Goal: Obtain resource: Obtain resource

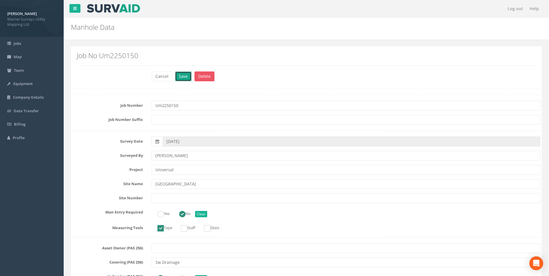
click at [177, 78] on button "Save" at bounding box center [183, 77] width 17 height 10
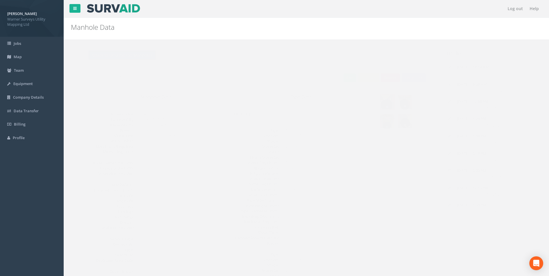
click at [130, 59] on button "Back to Um2250150 Manholes" at bounding box center [111, 55] width 68 height 10
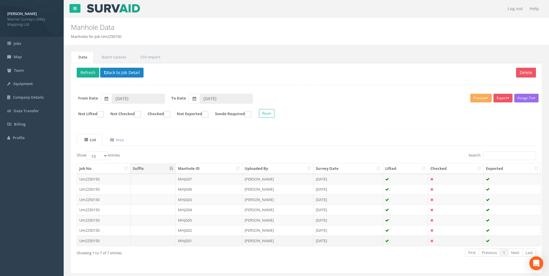
click at [186, 242] on td "MHJG01" at bounding box center [209, 241] width 67 height 10
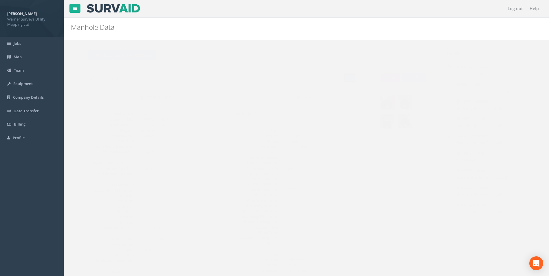
click at [341, 77] on link "Edit" at bounding box center [338, 78] width 12 height 9
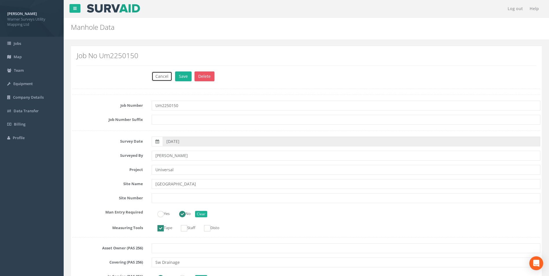
click at [160, 77] on button "Cancel" at bounding box center [162, 77] width 21 height 10
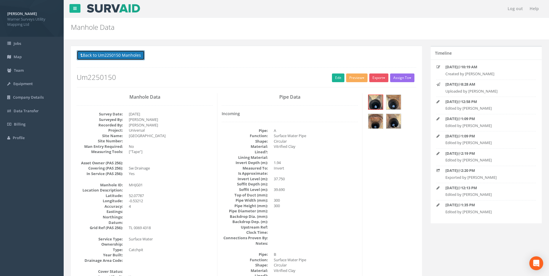
click at [97, 53] on button "Back to Um2250150 Manholes" at bounding box center [111, 55] width 68 height 10
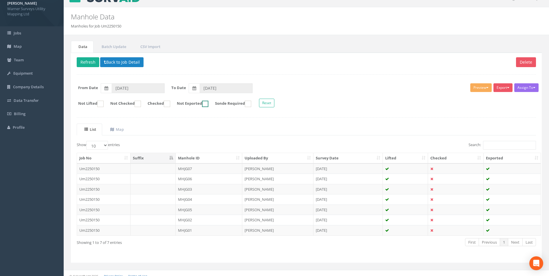
scroll to position [16, 0]
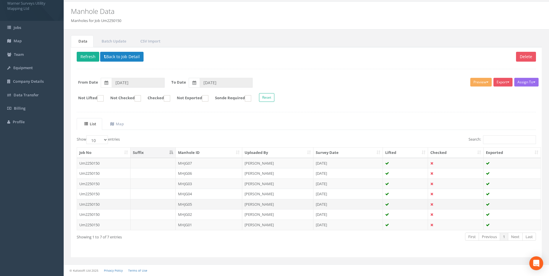
click at [186, 203] on td "MHJG05" at bounding box center [209, 204] width 67 height 10
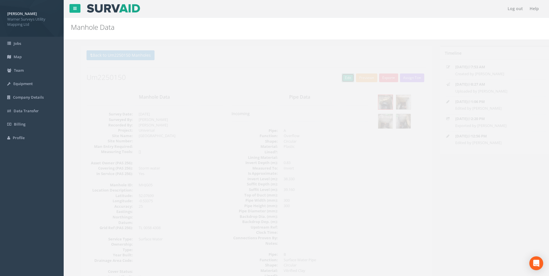
click at [336, 76] on link "Edit" at bounding box center [338, 78] width 12 height 9
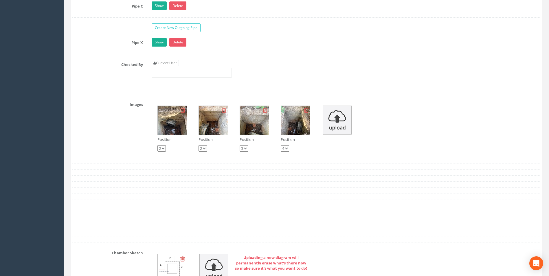
scroll to position [1274, 0]
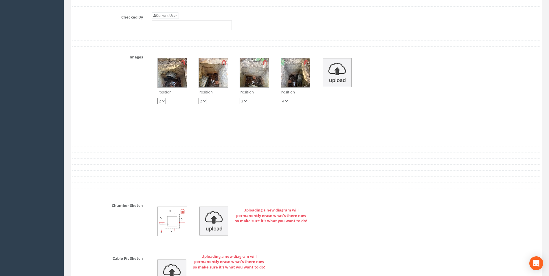
click at [174, 74] on img at bounding box center [172, 72] width 29 height 29
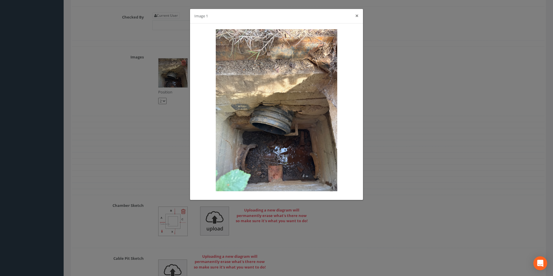
click at [359, 17] on button "×" at bounding box center [356, 16] width 3 height 6
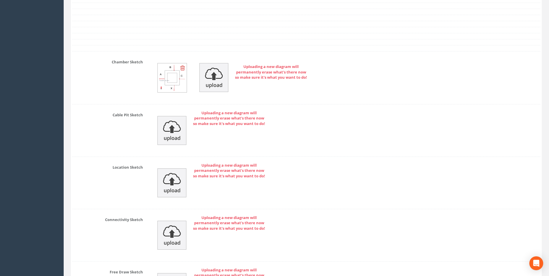
scroll to position [1361, 0]
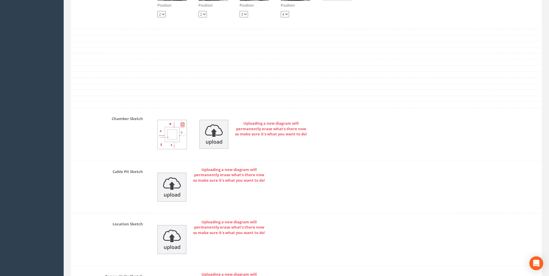
click at [171, 135] on img at bounding box center [172, 134] width 29 height 29
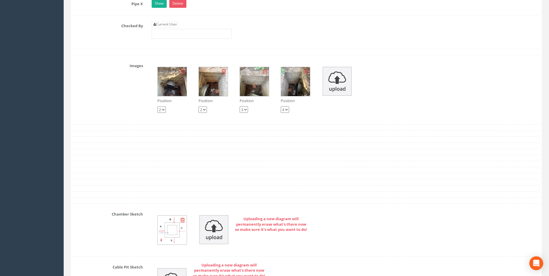
scroll to position [1274, 0]
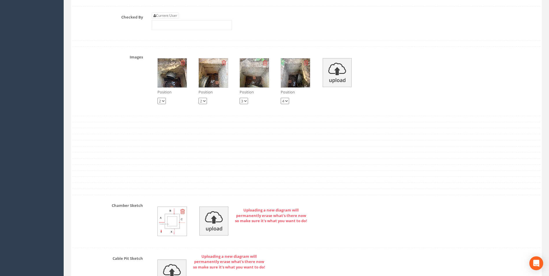
click at [173, 219] on img at bounding box center [172, 221] width 29 height 29
click at [169, 69] on img at bounding box center [172, 72] width 29 height 29
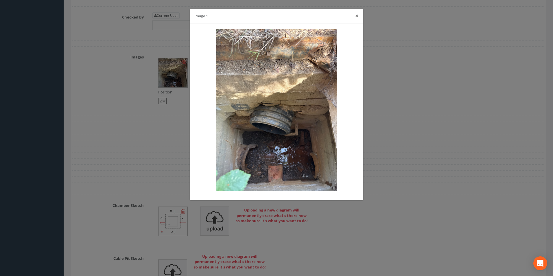
click at [357, 15] on button "×" at bounding box center [356, 16] width 3 height 6
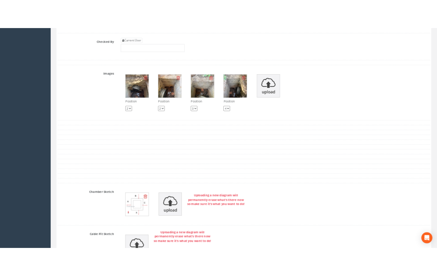
scroll to position [1299, 0]
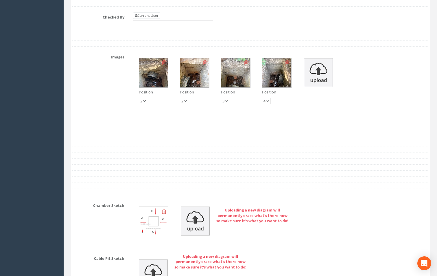
click at [190, 76] on img at bounding box center [194, 72] width 29 height 29
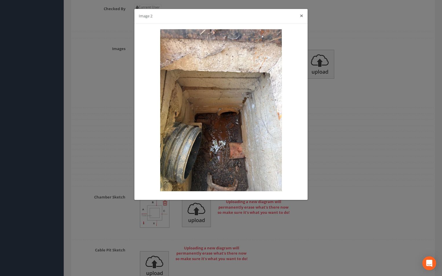
click at [303, 16] on button "×" at bounding box center [301, 16] width 3 height 6
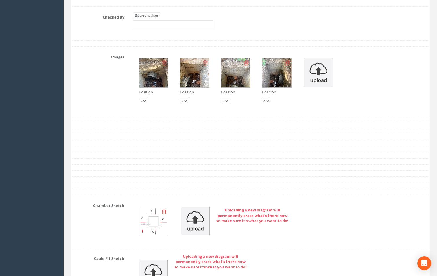
click at [228, 77] on img at bounding box center [235, 72] width 29 height 29
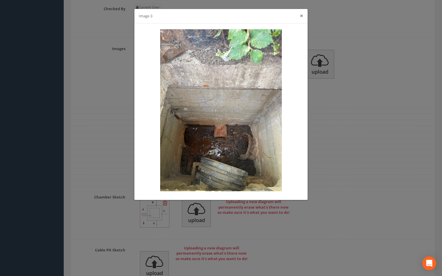
click at [300, 14] on button "×" at bounding box center [301, 16] width 3 height 6
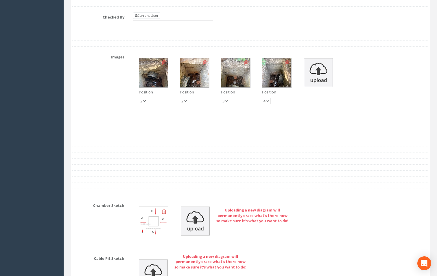
click at [275, 73] on img at bounding box center [277, 72] width 29 height 29
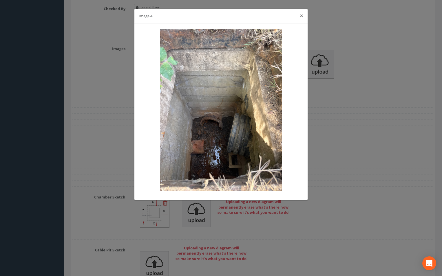
click at [300, 15] on button "×" at bounding box center [301, 16] width 3 height 6
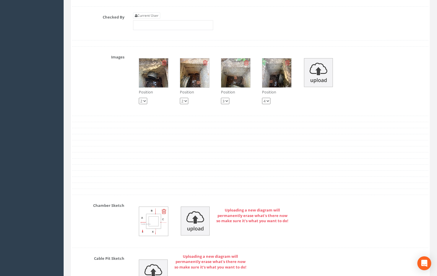
click at [152, 72] on img at bounding box center [153, 72] width 29 height 29
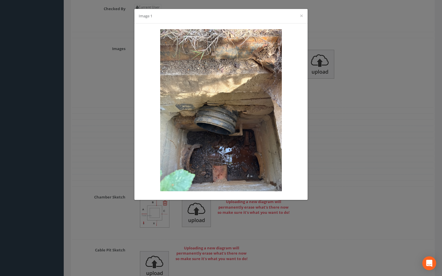
click at [305, 15] on div "Image 1 ×" at bounding box center [220, 16] width 173 height 14
click at [303, 16] on button "×" at bounding box center [301, 16] width 3 height 6
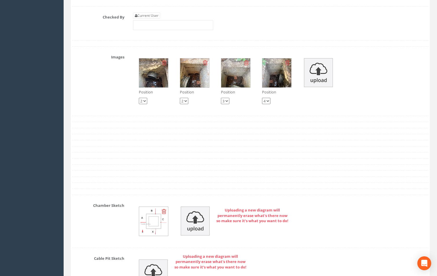
click at [145, 102] on select "1 2 3 4" at bounding box center [143, 101] width 8 height 6
click at [154, 82] on img at bounding box center [153, 72] width 29 height 29
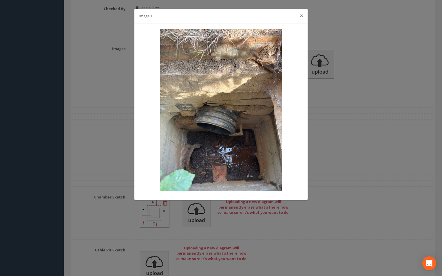
click at [301, 15] on button "×" at bounding box center [301, 16] width 3 height 6
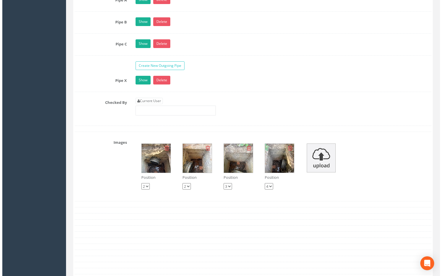
scroll to position [1212, 0]
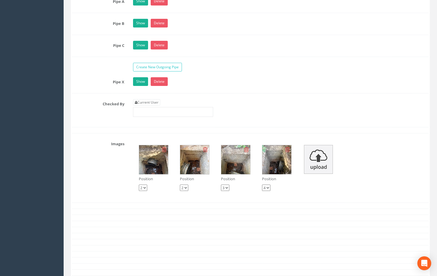
click at [164, 149] on icon at bounding box center [164, 150] width 5 height 6
select select "string:1"
select select "string:2"
select select "string:3"
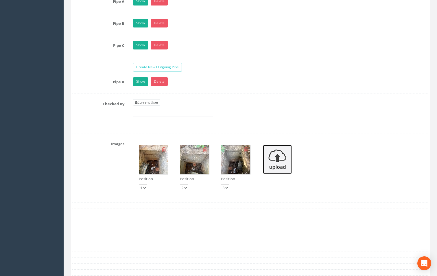
click at [283, 161] on img at bounding box center [277, 159] width 29 height 29
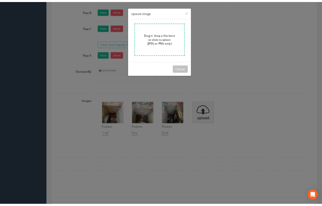
scroll to position [1298, 0]
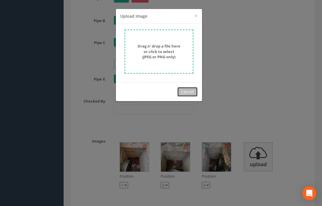
click at [190, 89] on button "Cancel" at bounding box center [187, 92] width 21 height 10
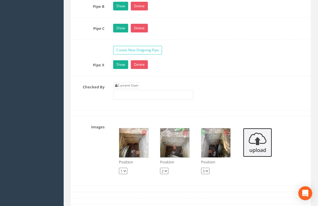
scroll to position [1414, 0]
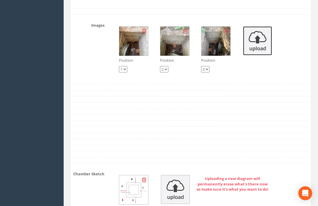
click at [256, 49] on img at bounding box center [257, 40] width 29 height 29
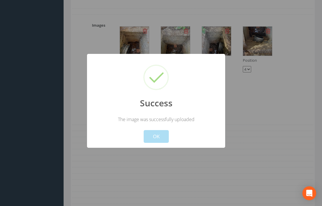
click at [167, 132] on button "OK" at bounding box center [156, 136] width 25 height 13
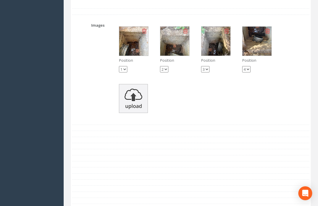
click at [247, 70] on select "1 2 3 4" at bounding box center [246, 69] width 8 height 6
select select "string:1"
click at [242, 69] on select "1 2 3 4" at bounding box center [246, 69] width 8 height 6
select select "string:4"
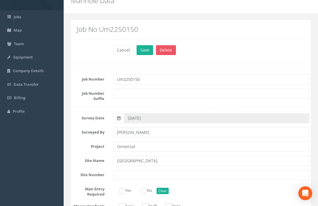
scroll to position [0, 0]
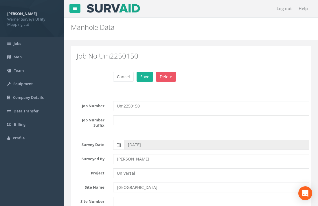
click at [138, 82] on div "Cancel Save Delete" at bounding box center [211, 77] width 205 height 11
click at [137, 81] on button "Save" at bounding box center [145, 77] width 17 height 10
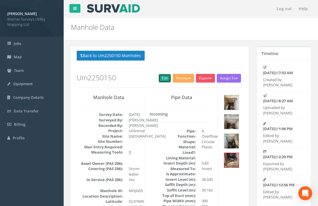
click at [161, 80] on link "Edit" at bounding box center [165, 78] width 12 height 9
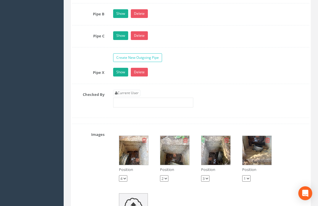
scroll to position [1332, 0]
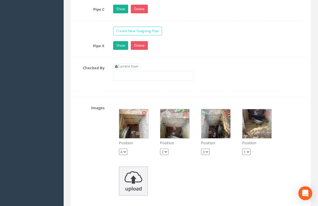
click at [124, 155] on select "1 2 3 4" at bounding box center [123, 152] width 8 height 6
select select "string:1"
click at [119, 151] on select "1 2 3 4" at bounding box center [123, 152] width 8 height 6
select select "string:4"
click at [187, 169] on div "Position 1 2 3 4 Position 1 2 3 4 Position 1 2 3 4 Position 1 2 3 4" at bounding box center [211, 152] width 205 height 98
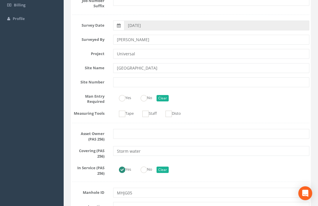
scroll to position [29, 0]
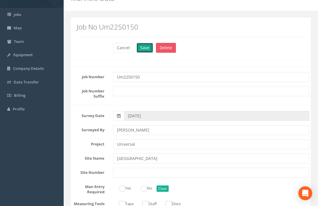
click at [146, 47] on button "Save" at bounding box center [145, 48] width 17 height 10
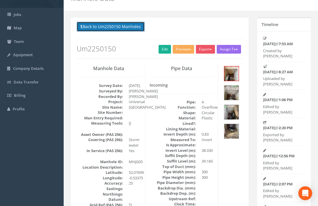
click at [106, 28] on button "Back to Um2250150 Manholes" at bounding box center [111, 27] width 68 height 10
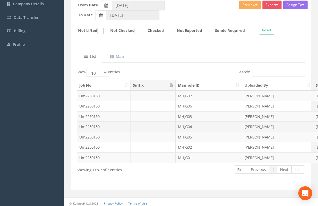
scroll to position [96, 0]
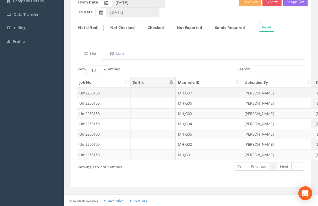
click at [187, 90] on td "MHJG07" at bounding box center [209, 93] width 67 height 10
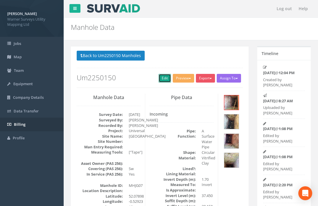
click at [166, 77] on link "Edit" at bounding box center [165, 78] width 12 height 9
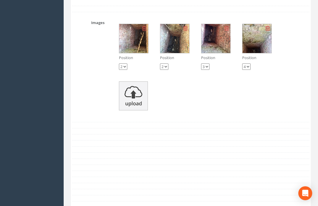
scroll to position [1361, 0]
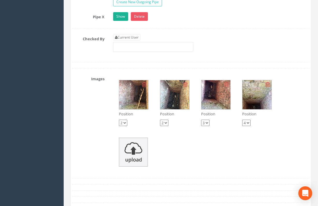
click at [136, 97] on img at bounding box center [133, 94] width 29 height 29
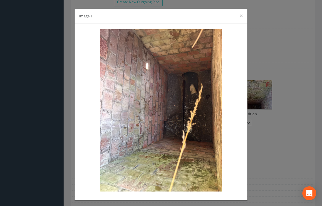
click at [243, 16] on div "Image 1 ×" at bounding box center [161, 16] width 173 height 14
click at [240, 19] on button "×" at bounding box center [241, 16] width 3 height 6
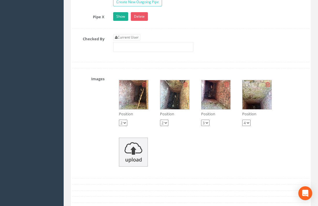
click at [171, 103] on img at bounding box center [174, 94] width 29 height 29
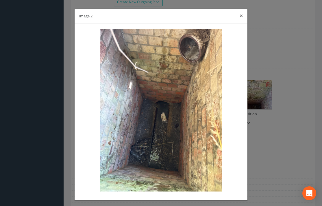
drag, startPoint x: 241, startPoint y: 12, endPoint x: 240, endPoint y: 15, distance: 3.4
click at [240, 14] on button "×" at bounding box center [241, 16] width 3 height 6
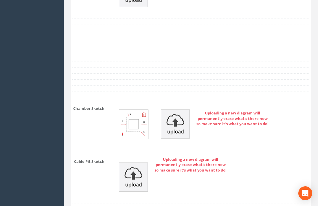
scroll to position [1534, 0]
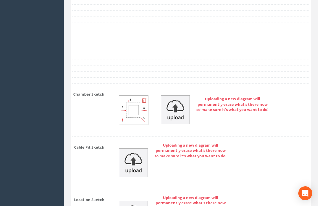
click at [133, 120] on img at bounding box center [133, 110] width 29 height 29
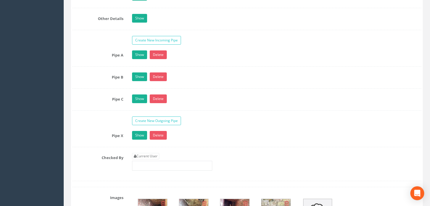
scroll to position [1274, 0]
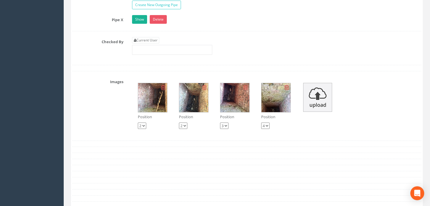
click at [273, 105] on img at bounding box center [275, 97] width 29 height 29
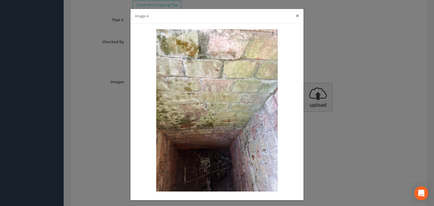
click at [296, 17] on button "×" at bounding box center [297, 16] width 3 height 6
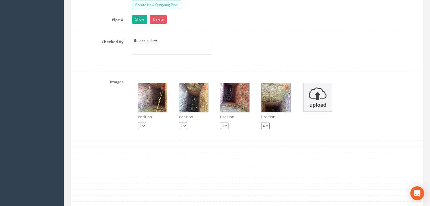
click at [150, 104] on img at bounding box center [152, 97] width 29 height 29
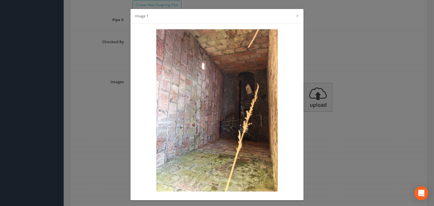
drag, startPoint x: 388, startPoint y: 83, endPoint x: 381, endPoint y: 85, distance: 7.2
click at [388, 83] on div "Image 1 ×" at bounding box center [217, 103] width 434 height 206
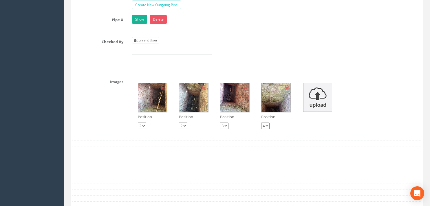
click at [157, 108] on img at bounding box center [152, 97] width 29 height 29
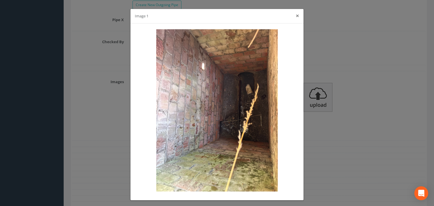
click at [296, 14] on button "×" at bounding box center [297, 16] width 3 height 6
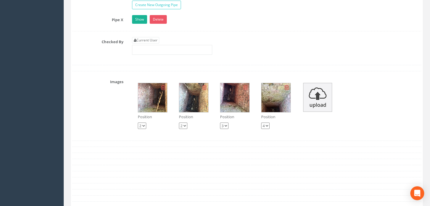
click at [162, 87] on icon at bounding box center [163, 88] width 5 height 6
select select "string:1"
select select "string:2"
select select "string:3"
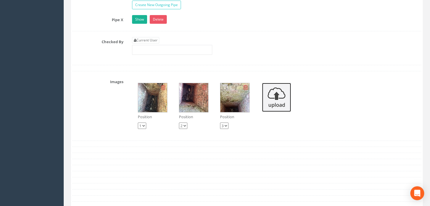
click at [276, 103] on img at bounding box center [276, 97] width 29 height 29
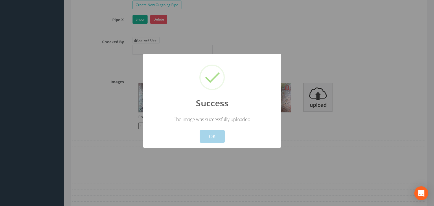
click at [220, 138] on button "OK" at bounding box center [212, 136] width 25 height 13
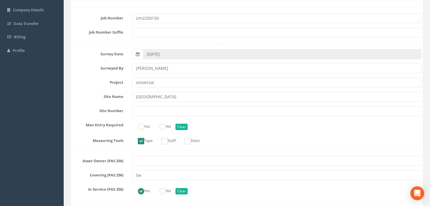
scroll to position [0, 0]
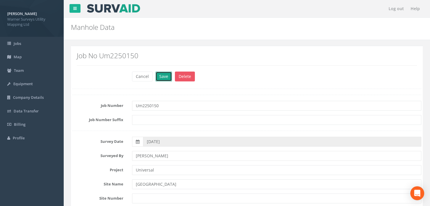
click at [163, 78] on button "Save" at bounding box center [163, 77] width 17 height 10
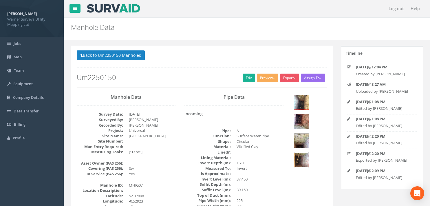
click at [301, 157] on img at bounding box center [301, 160] width 14 height 14
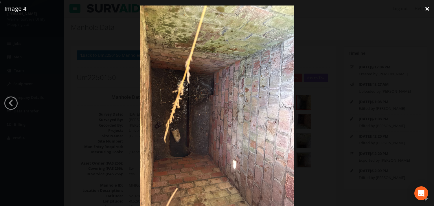
click at [430, 9] on link "×" at bounding box center [428, 8] width 14 height 17
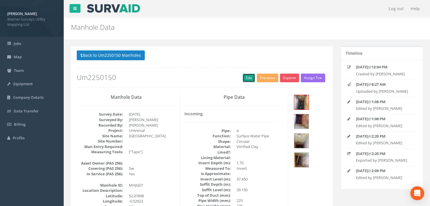
click at [250, 78] on link "Edit" at bounding box center [249, 78] width 12 height 9
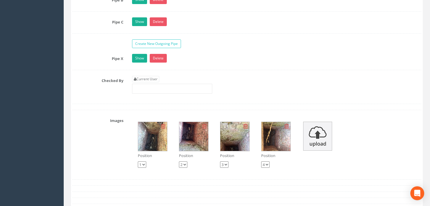
scroll to position [1245, 0]
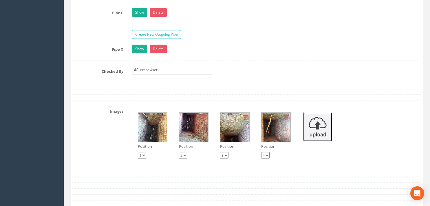
click at [324, 127] on img at bounding box center [317, 126] width 29 height 29
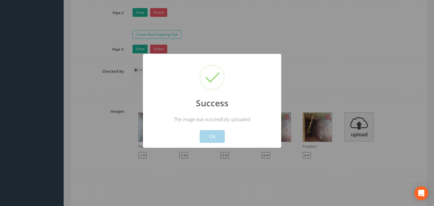
click at [219, 136] on button "OK" at bounding box center [212, 136] width 25 height 13
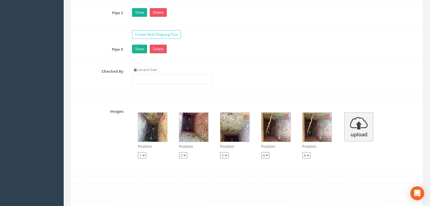
click at [328, 116] on icon at bounding box center [327, 117] width 5 height 6
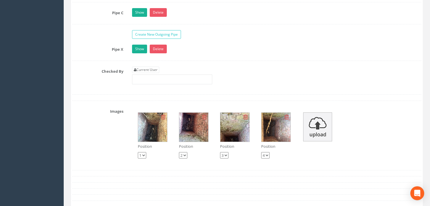
click at [285, 118] on icon at bounding box center [286, 117] width 5 height 6
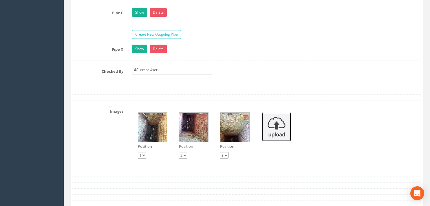
click at [277, 130] on img at bounding box center [276, 126] width 29 height 29
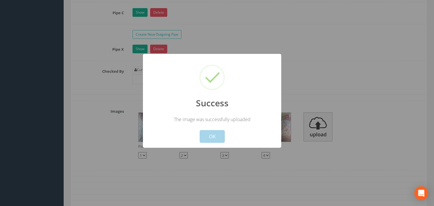
click at [219, 132] on button "OK" at bounding box center [212, 136] width 25 height 13
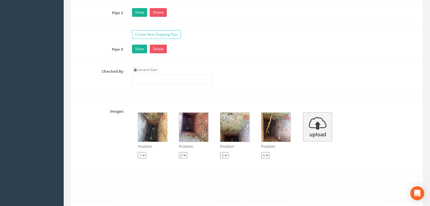
click at [287, 116] on icon at bounding box center [286, 117] width 5 height 6
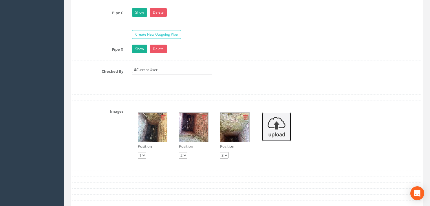
click at [274, 127] on img at bounding box center [276, 126] width 29 height 29
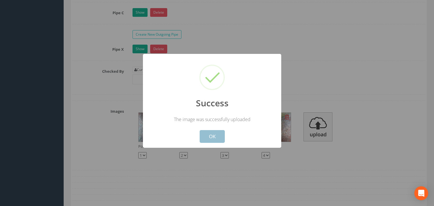
click at [213, 139] on button "OK" at bounding box center [212, 136] width 25 height 13
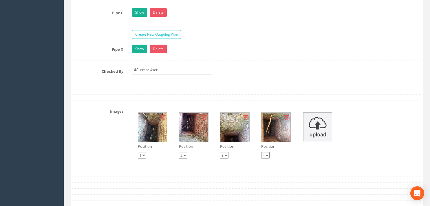
click at [285, 135] on img at bounding box center [275, 127] width 29 height 29
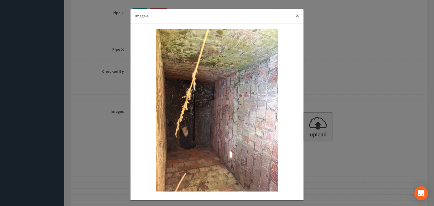
click at [296, 14] on button "×" at bounding box center [297, 16] width 3 height 6
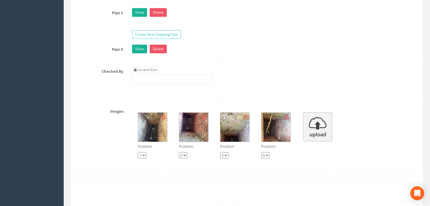
click at [267, 156] on select "1 2 3 4" at bounding box center [265, 155] width 8 height 6
select select "string:1"
click at [261, 152] on select "1 2 3 4" at bounding box center [265, 155] width 8 height 6
select select "string:4"
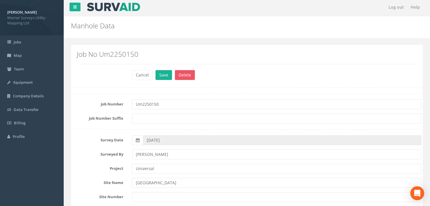
scroll to position [0, 0]
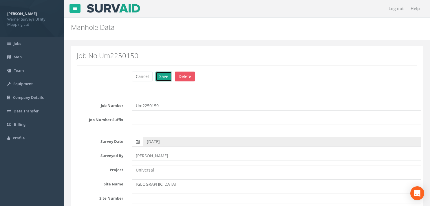
click at [160, 74] on button "Save" at bounding box center [163, 77] width 17 height 10
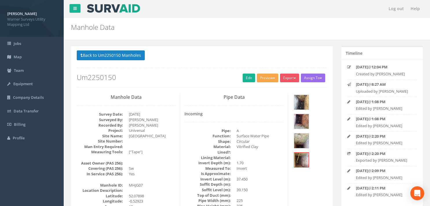
click at [268, 79] on button "Preview" at bounding box center [267, 78] width 21 height 9
click at [269, 62] on div "Back to Um2250150 Manholes Back to Map Assign To No Companies Added Export Warn…" at bounding box center [202, 68] width 250 height 37
click at [249, 77] on link "Edit" at bounding box center [249, 78] width 12 height 9
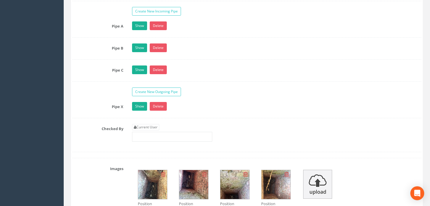
scroll to position [1245, 0]
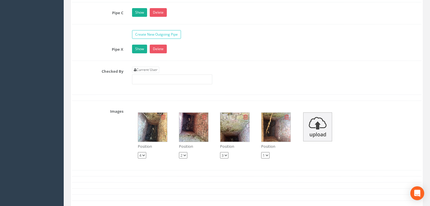
click at [272, 124] on img at bounding box center [275, 127] width 29 height 29
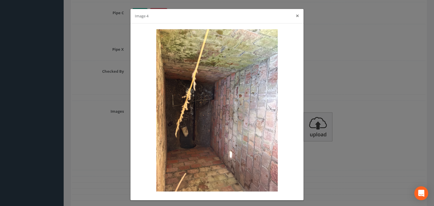
click at [296, 15] on button "×" at bounding box center [297, 16] width 3 height 6
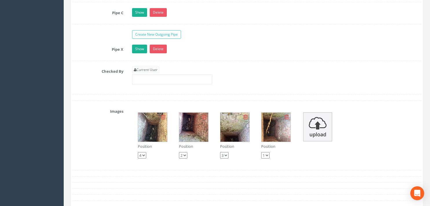
click at [286, 116] on icon at bounding box center [286, 117] width 5 height 6
select select "string:1"
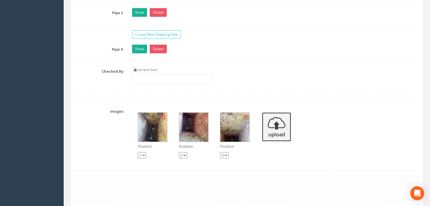
click at [277, 129] on img at bounding box center [276, 126] width 29 height 29
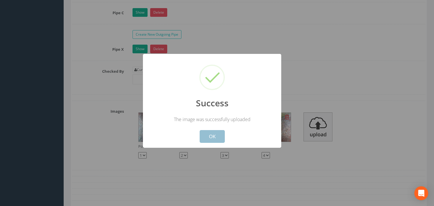
click at [213, 140] on button "OK" at bounding box center [212, 136] width 25 height 13
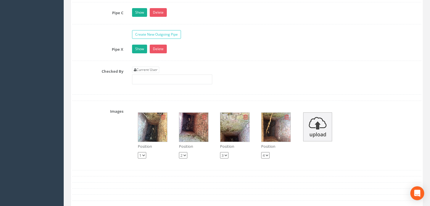
click at [266, 156] on select "1 2 3 4" at bounding box center [265, 155] width 8 height 6
select select "string:1"
click at [261, 152] on select "1 2 3 4" at bounding box center [265, 155] width 8 height 6
select select "string:4"
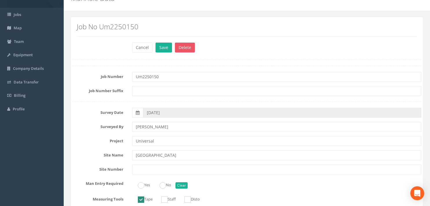
scroll to position [0, 0]
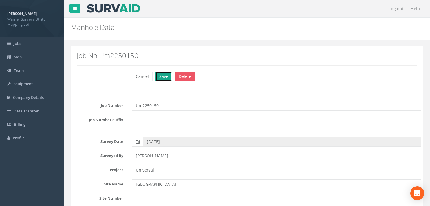
click at [162, 76] on button "Save" at bounding box center [163, 77] width 17 height 10
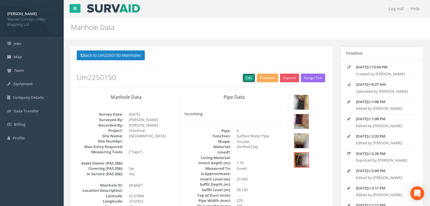
click at [248, 79] on link "Edit" at bounding box center [249, 78] width 12 height 9
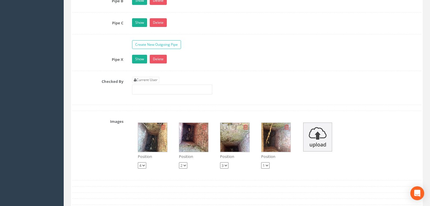
scroll to position [1245, 0]
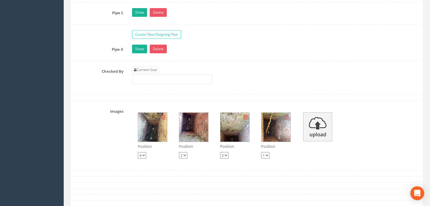
click at [277, 133] on img at bounding box center [275, 127] width 29 height 29
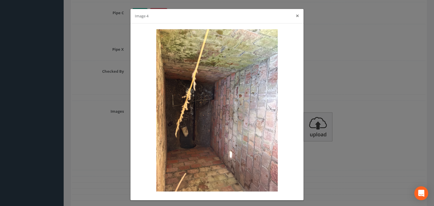
click at [296, 14] on button "×" at bounding box center [297, 16] width 3 height 6
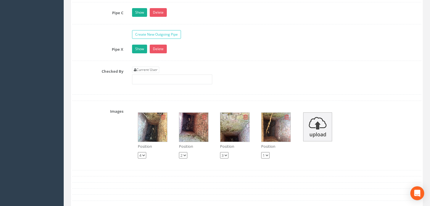
click at [285, 116] on icon at bounding box center [286, 117] width 5 height 6
select select "string:1"
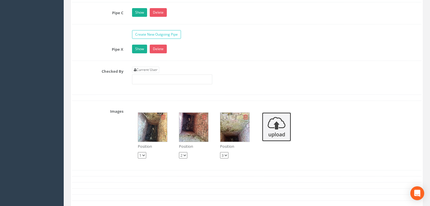
click at [278, 129] on img at bounding box center [276, 126] width 29 height 29
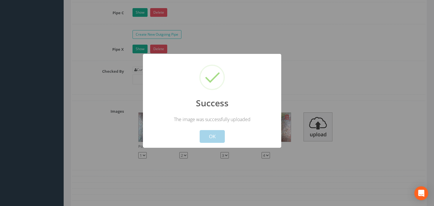
click at [216, 135] on button "OK" at bounding box center [212, 136] width 25 height 13
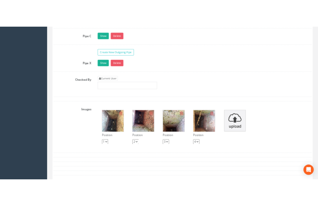
scroll to position [1331, 0]
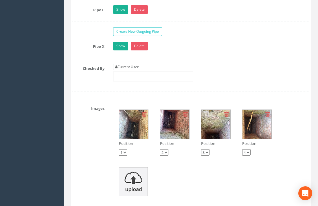
click at [259, 134] on img at bounding box center [257, 124] width 29 height 29
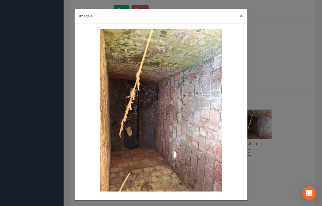
click at [241, 13] on button "×" at bounding box center [241, 16] width 3 height 6
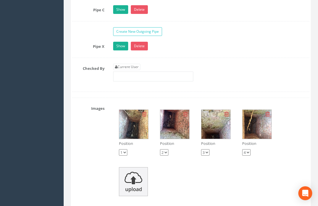
click at [267, 116] on icon at bounding box center [267, 114] width 5 height 6
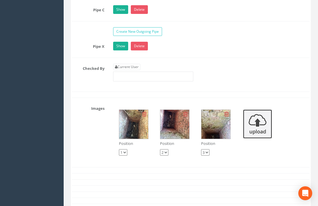
click at [257, 125] on img at bounding box center [257, 123] width 29 height 29
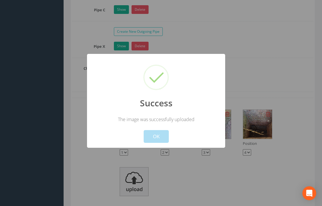
click at [248, 155] on div at bounding box center [161, 103] width 322 height 206
click at [161, 136] on button "OK" at bounding box center [156, 136] width 25 height 13
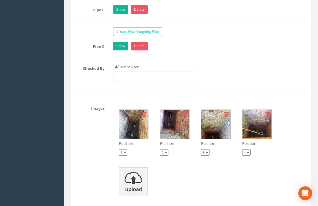
click at [250, 154] on select "1 2 3 4" at bounding box center [246, 152] width 8 height 6
select select "string:1"
click at [242, 152] on select "1 2 3 4" at bounding box center [246, 152] width 8 height 6
select select "string:4"
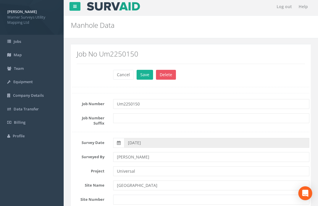
scroll to position [0, 0]
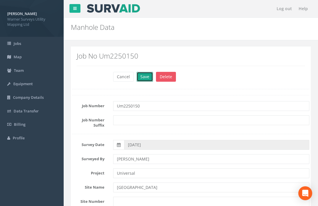
click at [145, 76] on button "Save" at bounding box center [145, 77] width 17 height 10
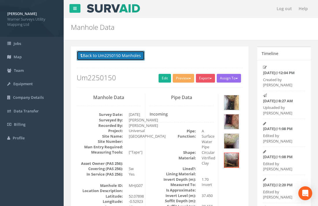
click at [130, 54] on button "Back to Um2250150 Manholes" at bounding box center [111, 56] width 68 height 10
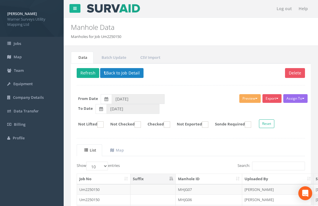
scroll to position [96, 0]
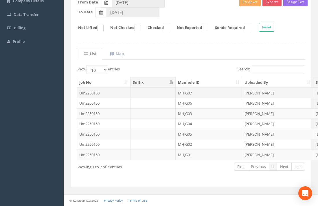
click at [185, 91] on td "MHJG07" at bounding box center [209, 93] width 67 height 10
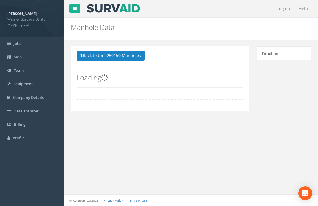
scroll to position [0, 0]
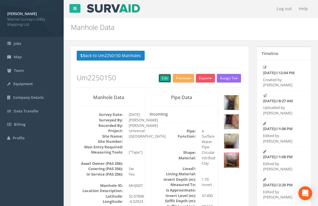
click at [165, 79] on link "Edit" at bounding box center [165, 78] width 12 height 9
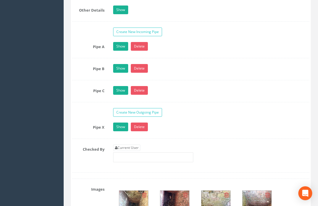
scroll to position [1332, 0]
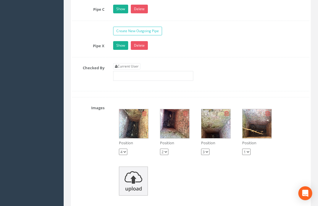
click at [250, 121] on img at bounding box center [257, 123] width 29 height 29
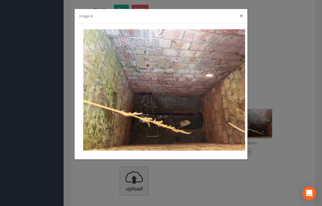
click at [240, 14] on button "×" at bounding box center [241, 16] width 3 height 6
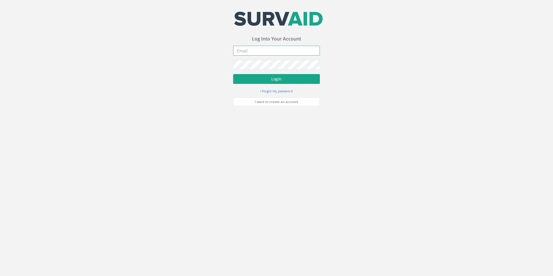
type input "[PERSON_NAME][EMAIL_ADDRESS][PERSON_NAME][DOMAIN_NAME]"
click at [286, 80] on button "Login" at bounding box center [276, 79] width 87 height 10
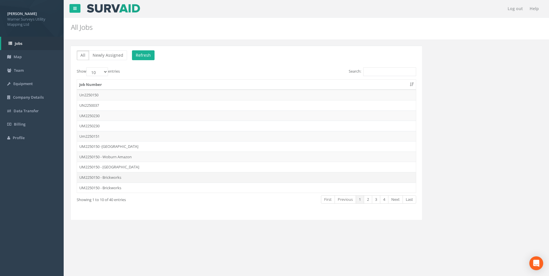
click at [120, 178] on td "UM2250150 - Brickworks" at bounding box center [246, 177] width 339 height 10
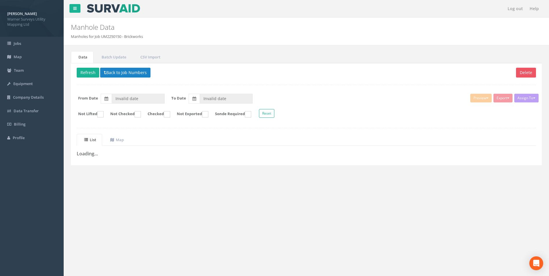
type input "08/09/2025"
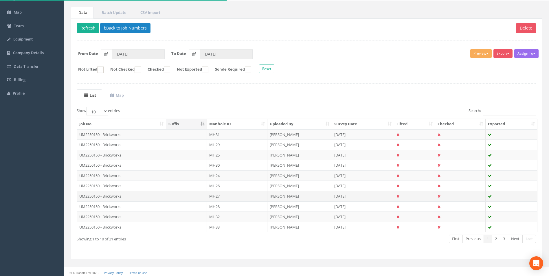
scroll to position [47, 0]
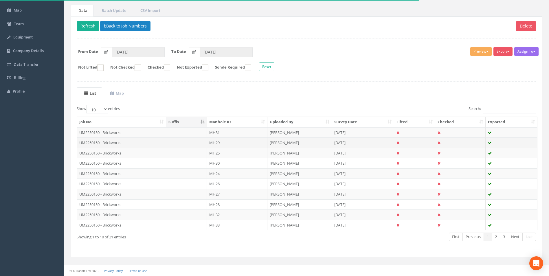
click at [119, 142] on td "UM2250150 - Brickworks" at bounding box center [121, 143] width 89 height 10
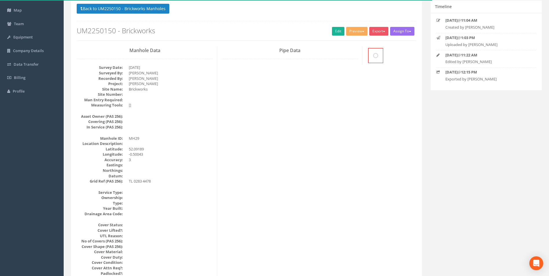
scroll to position [0, 0]
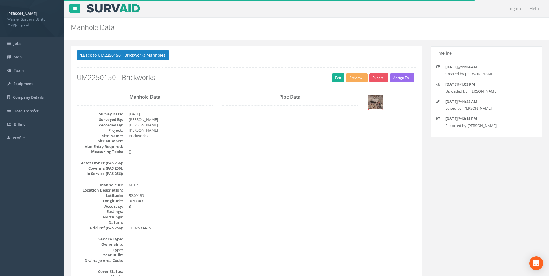
click at [382, 98] on img at bounding box center [376, 102] width 14 height 14
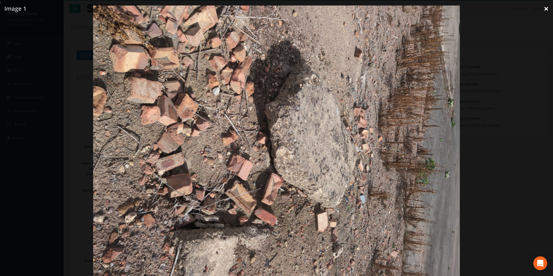
click at [546, 11] on link "×" at bounding box center [547, 8] width 14 height 17
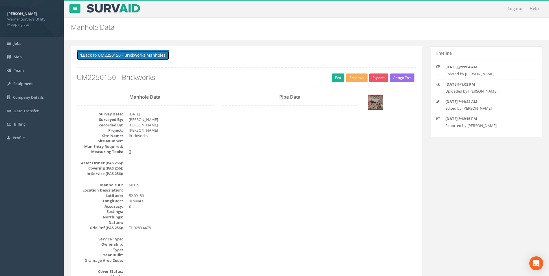
click at [96, 55] on button "Back to UM2250150 - Brickworks Manholes" at bounding box center [123, 55] width 93 height 10
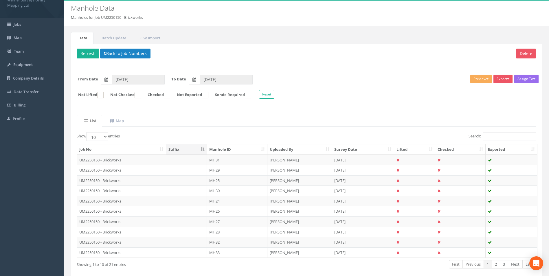
scroll to position [29, 0]
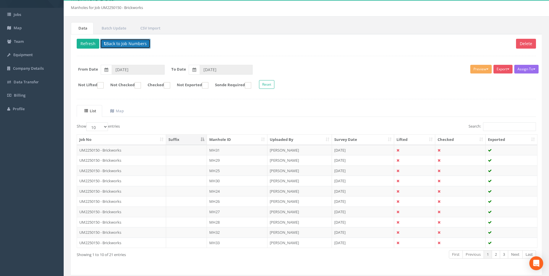
click at [121, 45] on button "Back to Job Numbers" at bounding box center [125, 44] width 50 height 10
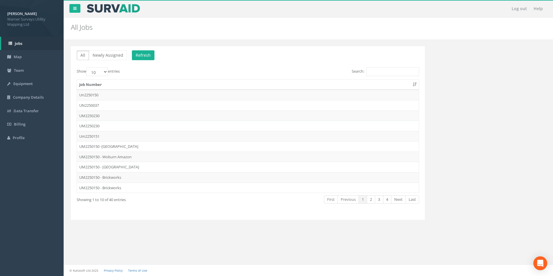
click at [112, 190] on td "UM2250150 - Brickworks" at bounding box center [248, 188] width 342 height 10
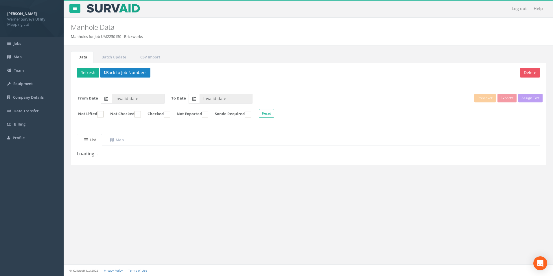
type input "[DATE]"
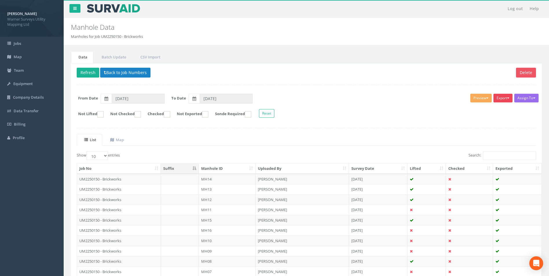
click at [504, 98] on button "Export" at bounding box center [503, 98] width 19 height 9
click at [494, 80] on div "Delete Refresh Back to Job Numbers Assign To No Companies Added Export Warner A…" at bounding box center [306, 183] width 471 height 241
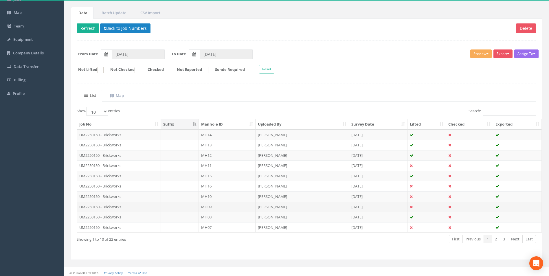
scroll to position [47, 0]
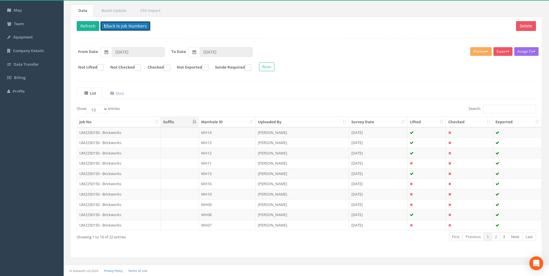
click at [121, 24] on button "Back to Job Numbers" at bounding box center [125, 26] width 50 height 10
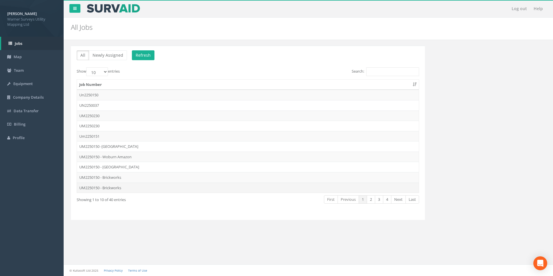
click at [113, 189] on td "UM2250150 - Brickworks" at bounding box center [248, 188] width 342 height 10
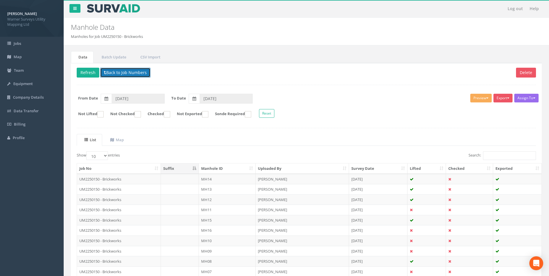
click at [130, 75] on button "Back to Job Numbers" at bounding box center [125, 73] width 50 height 10
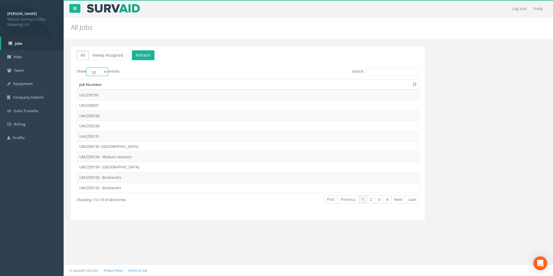
click at [105, 69] on select "10 25 50 100" at bounding box center [97, 71] width 22 height 9
select select "50"
click at [87, 67] on select "10 25 50 100" at bounding box center [97, 71] width 22 height 9
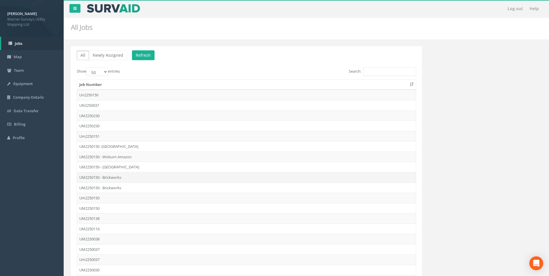
click at [120, 178] on td "UM2250150 - Brickworks" at bounding box center [246, 177] width 339 height 10
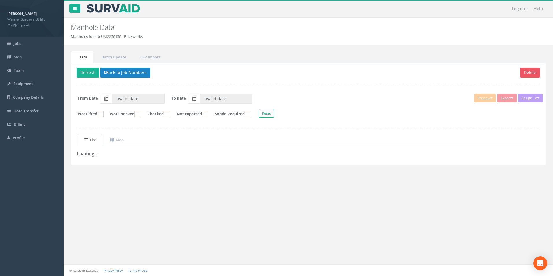
type input "[DATE]"
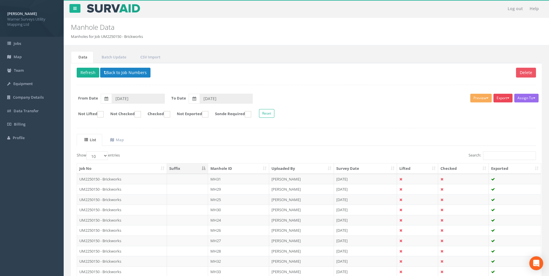
click at [502, 99] on button "Export" at bounding box center [503, 98] width 19 height 9
click at [118, 124] on div "Delete Refresh Back to Job Numbers Assign To No Companies Added Export Warner A…" at bounding box center [306, 183] width 471 height 241
click at [99, 156] on select "10 25 50 100" at bounding box center [97, 155] width 22 height 9
select select "50"
click at [87, 151] on select "10 25 50 100" at bounding box center [97, 155] width 22 height 9
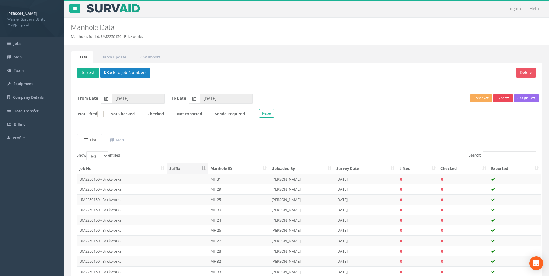
click at [501, 102] on button "Export" at bounding box center [503, 98] width 19 height 9
click at [499, 110] on link "Warner Asset Chamber" at bounding box center [489, 110] width 50 height 9
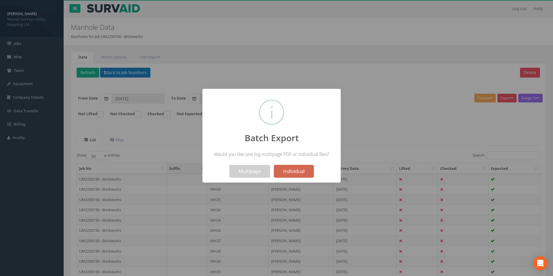
click at [298, 174] on button "Individual" at bounding box center [294, 171] width 40 height 13
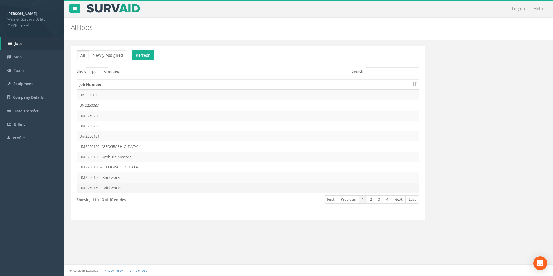
click at [116, 186] on td "UM2250150 - Brickworks" at bounding box center [248, 188] width 342 height 10
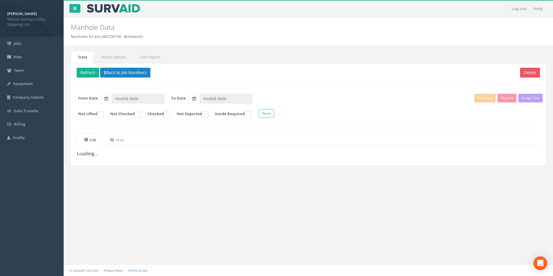
type input "[DATE]"
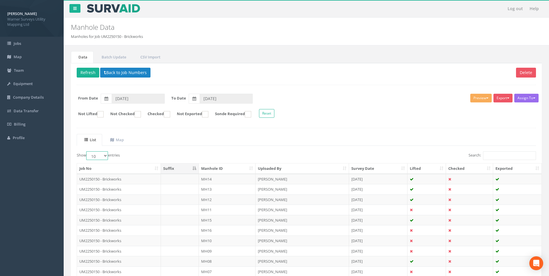
click at [102, 157] on select "10 25 50 100" at bounding box center [97, 155] width 22 height 9
select select "100"
click at [87, 151] on select "10 25 50 100" at bounding box center [97, 155] width 22 height 9
click at [503, 98] on button "Export" at bounding box center [503, 98] width 19 height 9
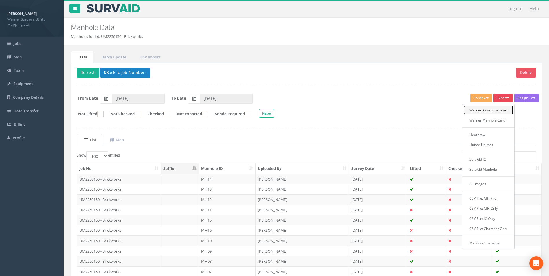
click at [487, 112] on link "Warner Asset Chamber" at bounding box center [489, 110] width 50 height 9
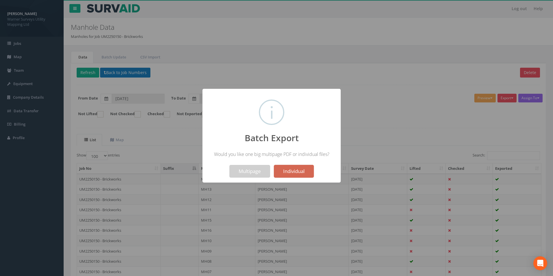
click at [295, 173] on button "Individual" at bounding box center [294, 171] width 40 height 13
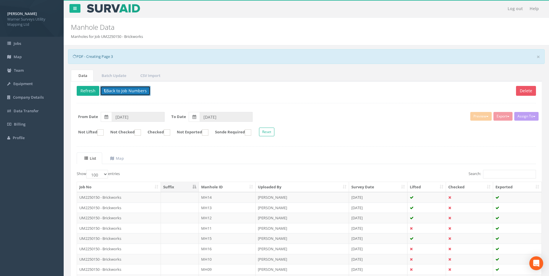
click at [128, 90] on button "Back to Job Numbers" at bounding box center [125, 91] width 50 height 10
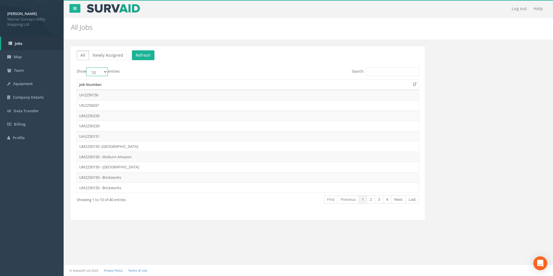
click at [100, 70] on select "10 25 50 100" at bounding box center [97, 71] width 22 height 9
select select "50"
click at [87, 67] on select "10 25 50 100" at bounding box center [97, 71] width 22 height 9
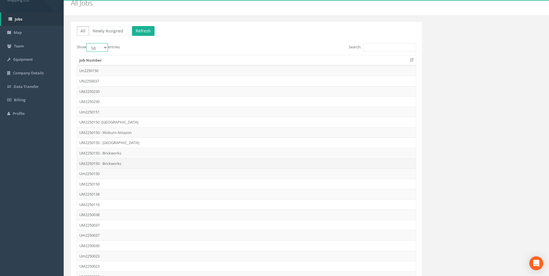
scroll to position [58, 0]
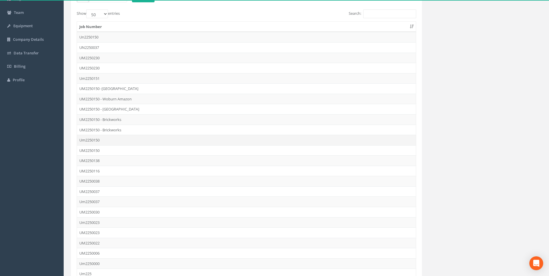
click at [98, 140] on td "Um2250150" at bounding box center [246, 140] width 339 height 10
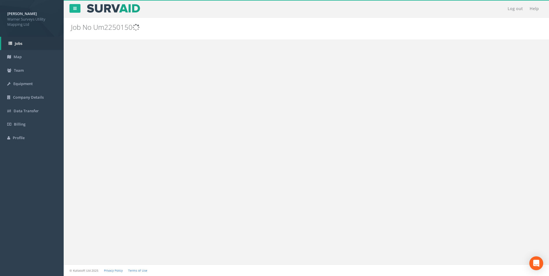
scroll to position [0, 0]
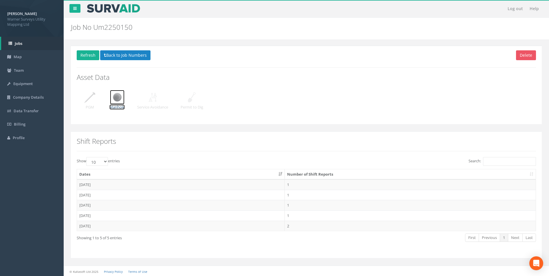
click at [120, 105] on p "Manhole" at bounding box center [116, 108] width 15 height 6
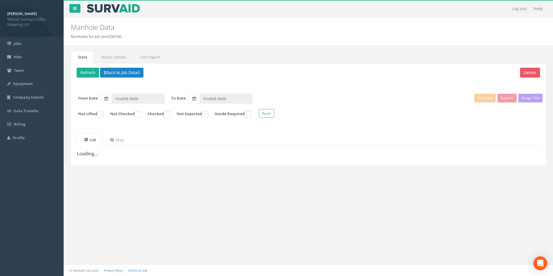
type input "11/08/2025"
type input "[DATE]"
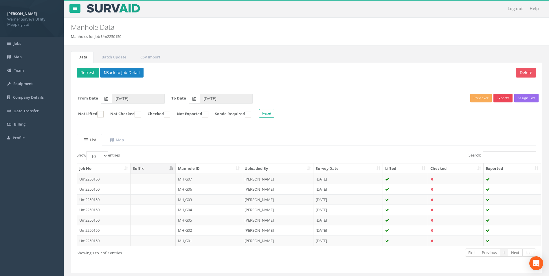
click at [505, 98] on button "Export" at bounding box center [503, 98] width 19 height 9
click at [441, 110] on form "Not Lifted Not Checked Checked Not Exported Sonde Required Reset" at bounding box center [306, 114] width 468 height 10
click at [132, 72] on button "Back to Job Detail" at bounding box center [121, 73] width 43 height 10
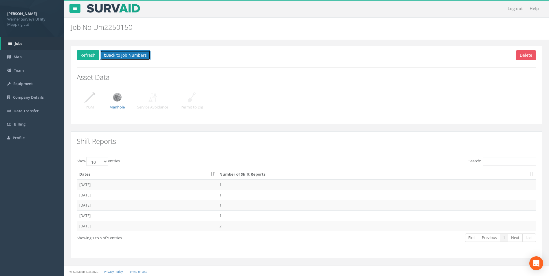
click at [122, 57] on button "Back to Job Numbers" at bounding box center [125, 55] width 50 height 10
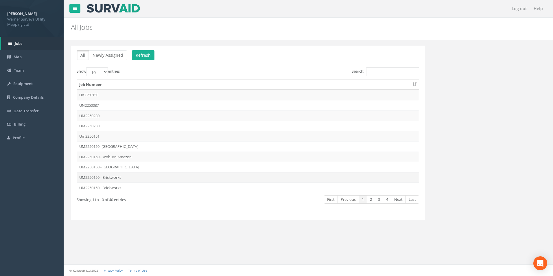
click at [117, 180] on td "UM2250150 - Brickworks" at bounding box center [248, 177] width 342 height 10
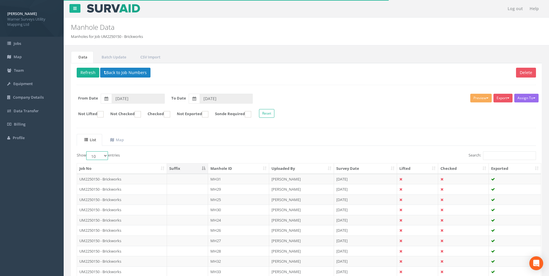
click at [100, 155] on select "10 25 50 100" at bounding box center [97, 155] width 22 height 9
select select "100"
click at [87, 151] on select "10 25 50 100" at bounding box center [97, 155] width 22 height 9
click at [507, 100] on button "Export" at bounding box center [503, 98] width 19 height 9
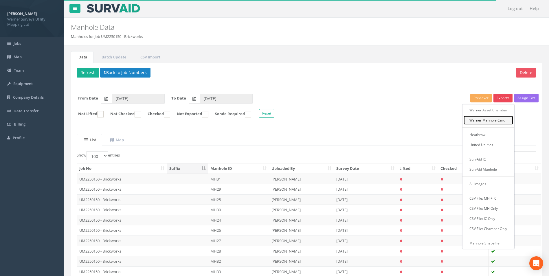
click at [495, 121] on link "Warner Manhole Card" at bounding box center [489, 120] width 50 height 9
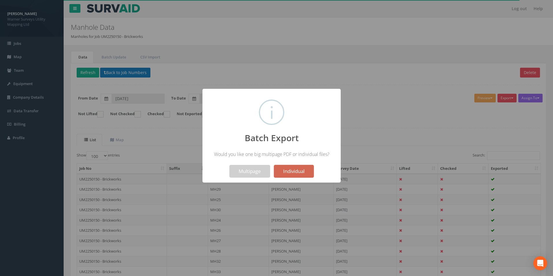
click at [297, 170] on button "Individual" at bounding box center [294, 171] width 40 height 13
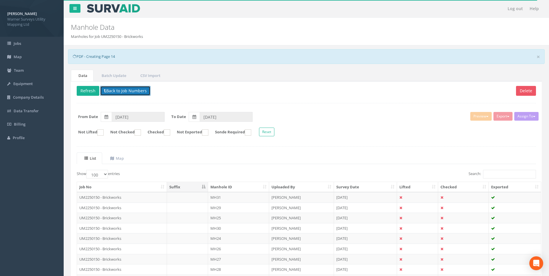
click at [132, 94] on button "Back to Job Numbers" at bounding box center [125, 91] width 50 height 10
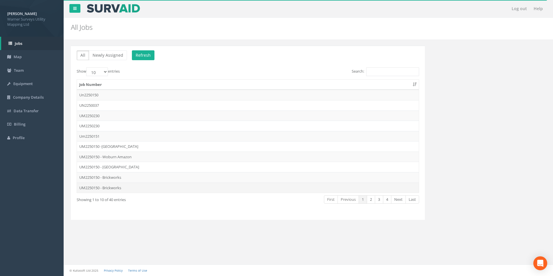
click at [112, 187] on td "UM2250150 - Brickworks" at bounding box center [248, 188] width 342 height 10
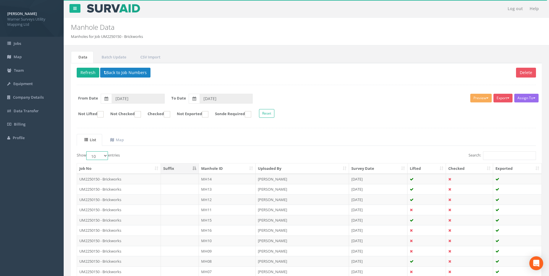
click at [105, 159] on select "10 25 50 100" at bounding box center [97, 155] width 22 height 9
select select "100"
click at [87, 151] on select "10 25 50 100" at bounding box center [97, 155] width 22 height 9
click at [507, 98] on span "button" at bounding box center [508, 98] width 2 height 1
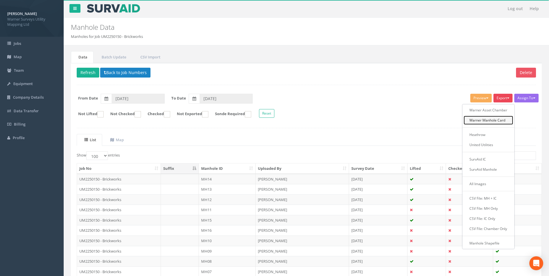
click at [494, 120] on link "Warner Manhole Card" at bounding box center [489, 120] width 50 height 9
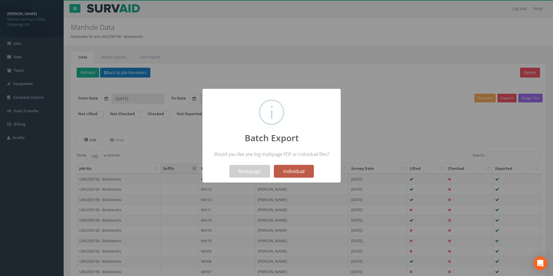
click at [299, 169] on button "Individual" at bounding box center [294, 171] width 40 height 13
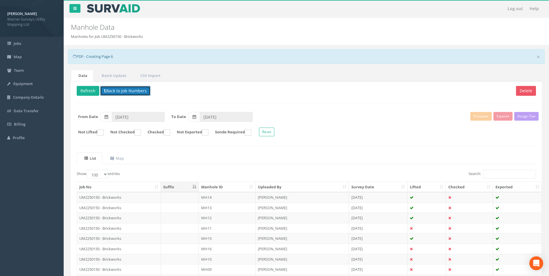
click at [122, 90] on button "Back to Job Numbers" at bounding box center [125, 91] width 50 height 10
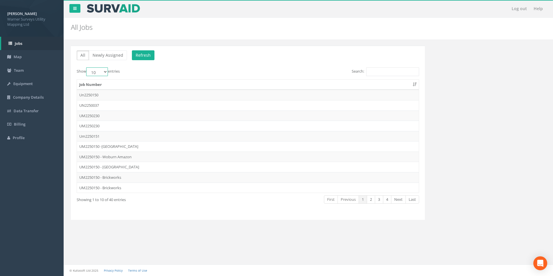
click at [102, 72] on select "10 25 50 100" at bounding box center [97, 71] width 22 height 9
select select "100"
click at [87, 67] on select "10 25 50 100" at bounding box center [97, 71] width 22 height 9
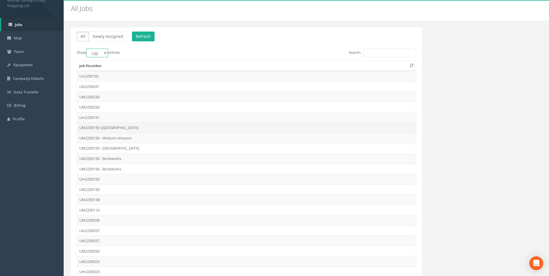
scroll to position [29, 0]
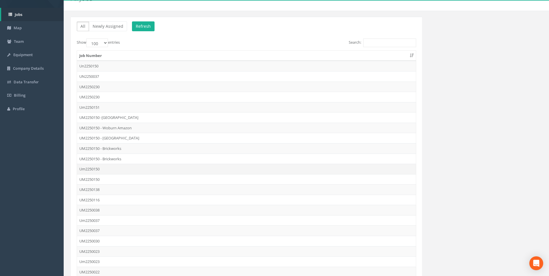
click at [93, 169] on td "Um2250150" at bounding box center [246, 169] width 339 height 10
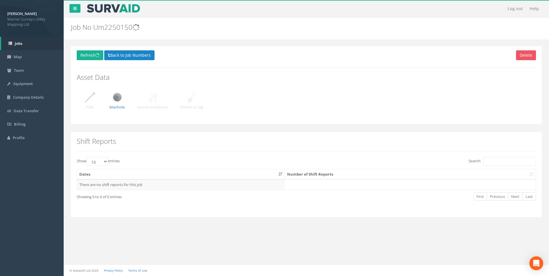
scroll to position [0, 0]
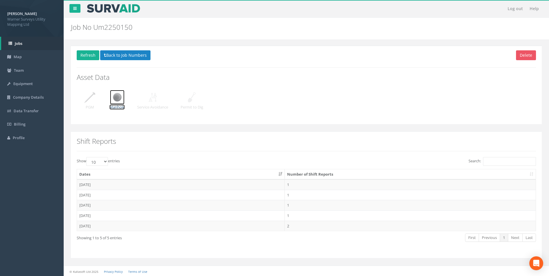
click at [118, 96] on img at bounding box center [117, 97] width 14 height 14
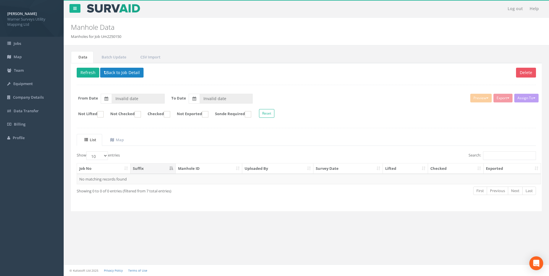
type input "11/08/2025"
type input "[DATE]"
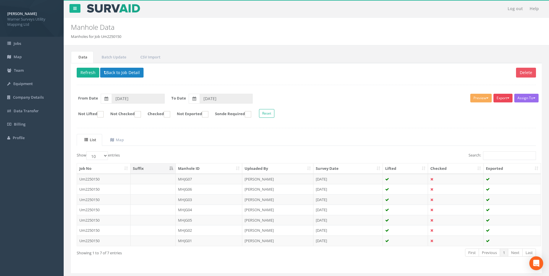
click at [505, 99] on button "Export" at bounding box center [503, 98] width 19 height 9
click at [494, 121] on link "Warner Manhole Card" at bounding box center [489, 120] width 50 height 9
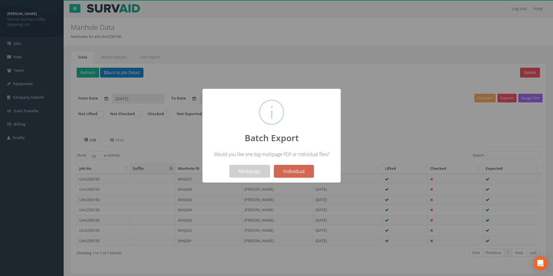
click at [303, 172] on button "Individual" at bounding box center [294, 171] width 40 height 13
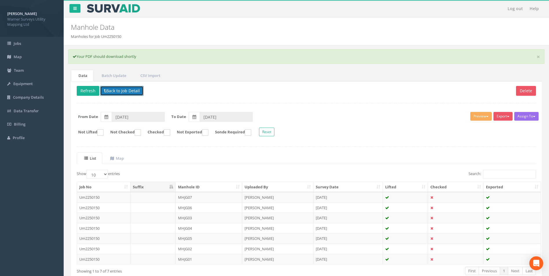
click at [112, 89] on button "Back to Job Detail" at bounding box center [121, 91] width 43 height 10
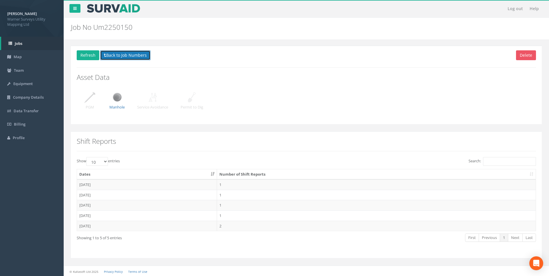
click at [118, 56] on button "Back to Job Numbers" at bounding box center [125, 55] width 50 height 10
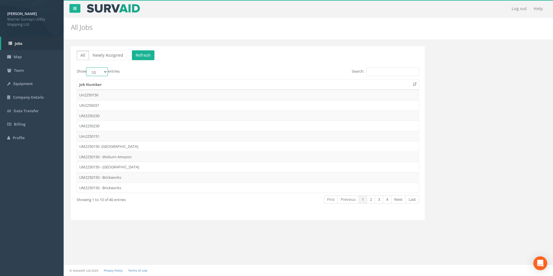
click at [103, 72] on select "10 25 50 100" at bounding box center [97, 71] width 22 height 9
select select "50"
click at [87, 67] on select "10 25 50 100" at bounding box center [97, 71] width 22 height 9
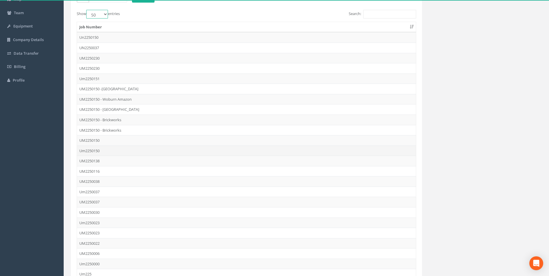
scroll to position [58, 0]
click at [91, 151] on td "Um2250150" at bounding box center [246, 150] width 339 height 10
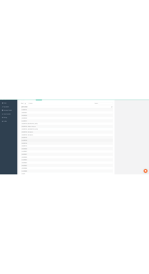
scroll to position [0, 0]
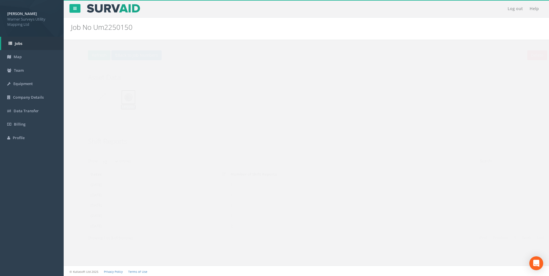
click at [119, 99] on img at bounding box center [117, 97] width 14 height 14
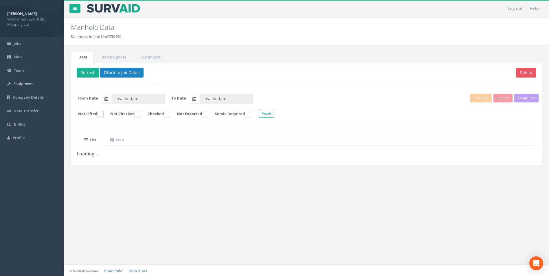
type input "11/08/2025"
type input "[DATE]"
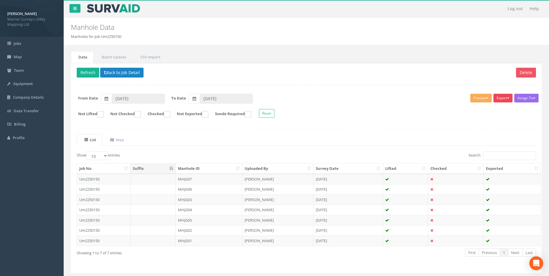
click at [505, 99] on button "Export" at bounding box center [503, 98] width 19 height 9
click at [497, 122] on link "Warner Manhole Card" at bounding box center [489, 120] width 50 height 9
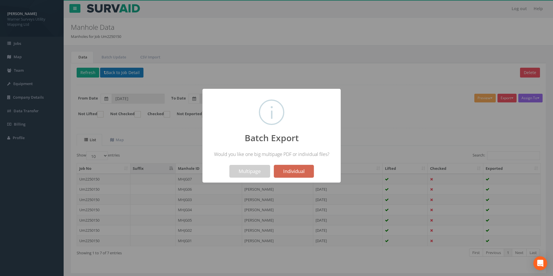
click at [297, 171] on button "Individual" at bounding box center [294, 171] width 40 height 13
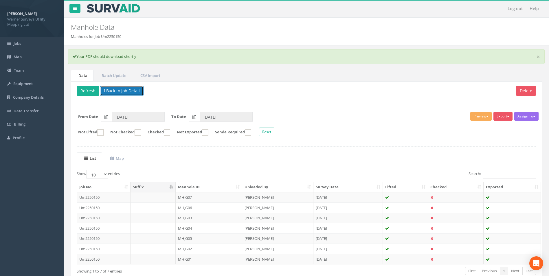
click at [133, 88] on button "Back to Job Detail" at bounding box center [121, 91] width 43 height 10
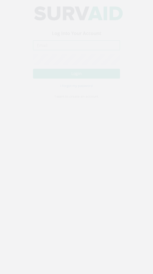
type input "[PERSON_NAME][EMAIL_ADDRESS][PERSON_NAME][DOMAIN_NAME]"
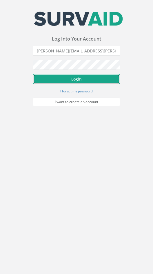
click at [65, 78] on button "Login" at bounding box center [76, 79] width 87 height 10
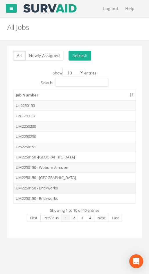
click at [59, 187] on td "UM2250150 - Brickworks" at bounding box center [74, 188] width 122 height 10
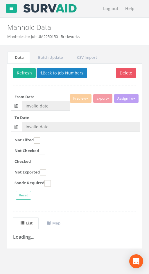
type input "[DATE]"
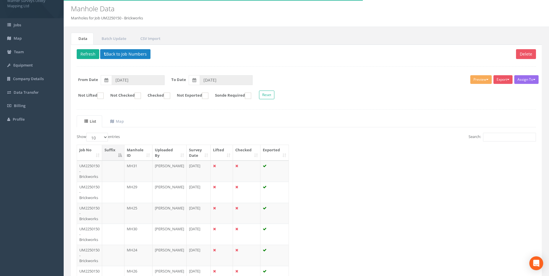
scroll to position [29, 0]
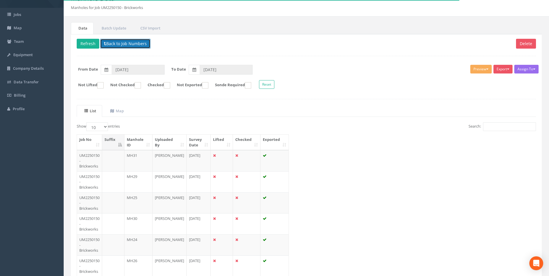
click at [117, 43] on button "Back to Job Numbers" at bounding box center [125, 44] width 50 height 10
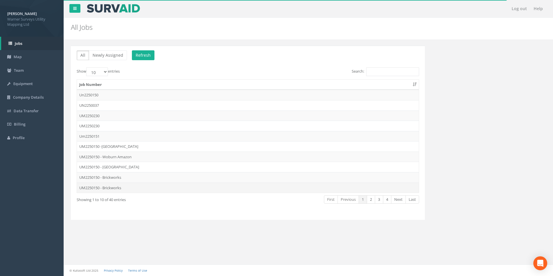
click at [114, 185] on td "UM2250150 - Brickworks" at bounding box center [248, 188] width 342 height 10
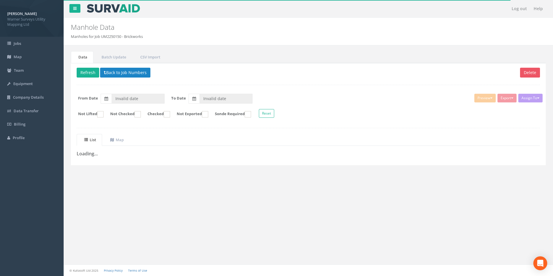
type input "[DATE]"
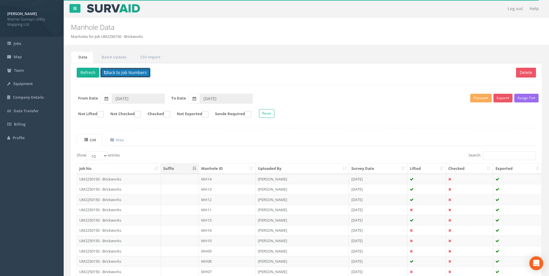
click at [111, 72] on button "Back to Job Numbers" at bounding box center [125, 73] width 50 height 10
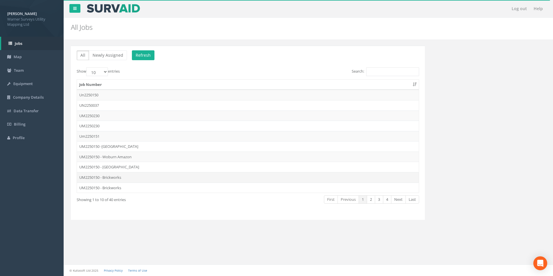
click at [122, 174] on td "UM2250150 - Brickworks" at bounding box center [248, 177] width 342 height 10
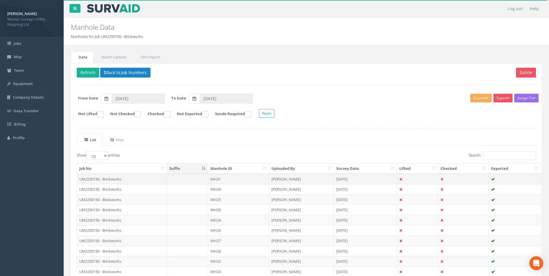
scroll to position [47, 0]
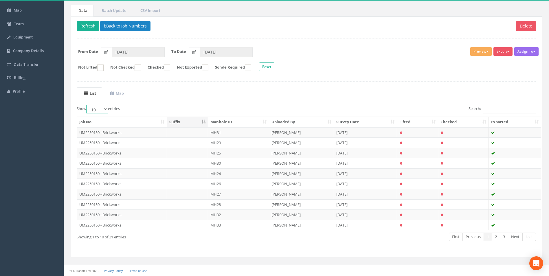
click at [105, 108] on select "10 25 50 100" at bounding box center [97, 109] width 22 height 9
select select "50"
click at [87, 105] on select "10 25 50 100" at bounding box center [97, 109] width 22 height 9
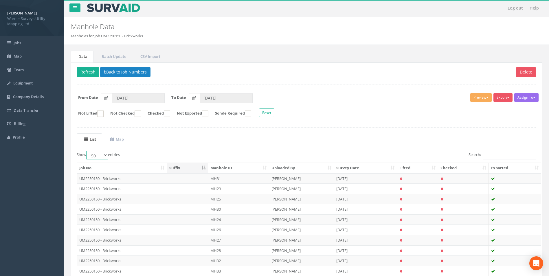
scroll to position [0, 0]
click at [121, 69] on button "Back to Job Numbers" at bounding box center [125, 73] width 50 height 10
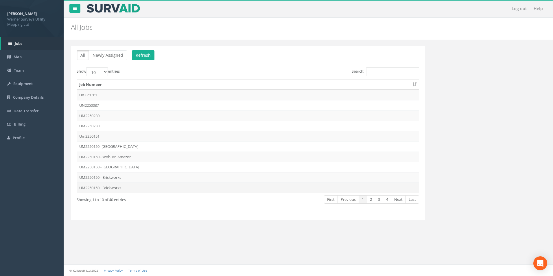
click at [111, 188] on td "UM2250150 - Brickworks" at bounding box center [248, 188] width 342 height 10
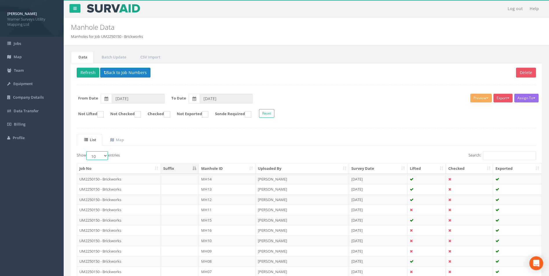
click at [105, 155] on select "10 25 50 100" at bounding box center [97, 155] width 22 height 9
select select "50"
click at [87, 151] on select "10 25 50 100" at bounding box center [97, 155] width 22 height 9
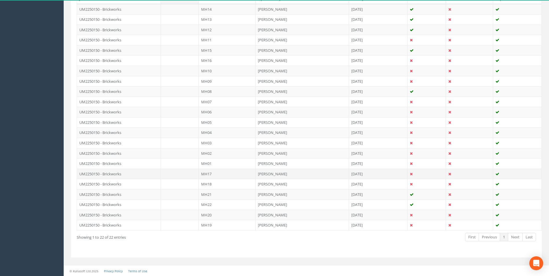
scroll to position [170, 0]
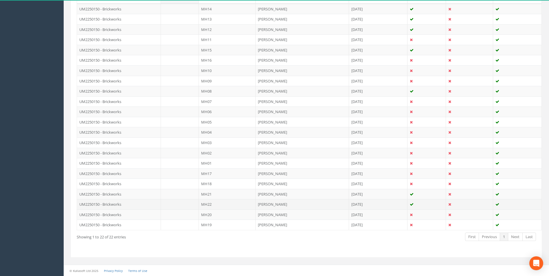
click at [118, 207] on td "UM2250150 - Brickworks" at bounding box center [119, 204] width 84 height 10
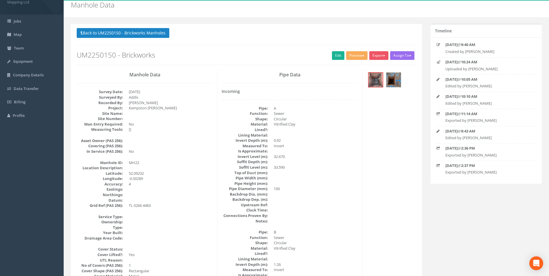
scroll to position [0, 0]
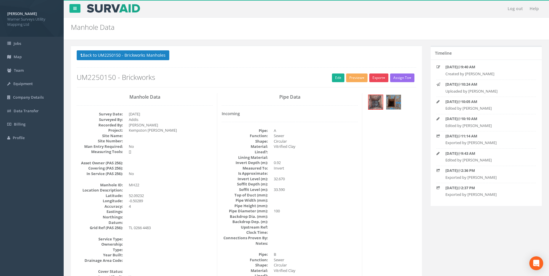
click at [153, 77] on button "Export" at bounding box center [378, 78] width 19 height 9
click at [153, 102] on link "Warner Manhole Card" at bounding box center [365, 100] width 50 height 9
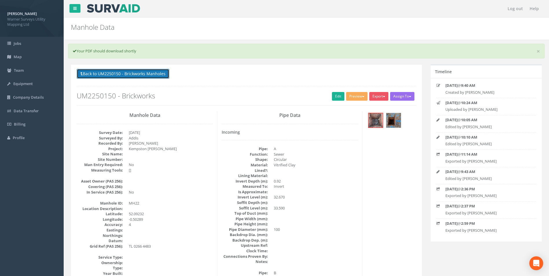
click at [104, 72] on button "Back to UM2250150 - Brickworks Manholes" at bounding box center [123, 74] width 93 height 10
